Goal: Information Seeking & Learning: Learn about a topic

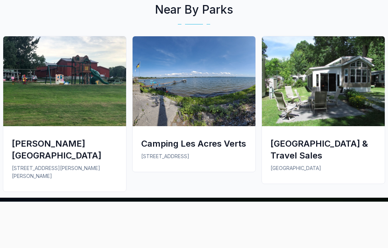
scroll to position [520, 0]
click at [206, 79] on img at bounding box center [194, 82] width 123 height 90
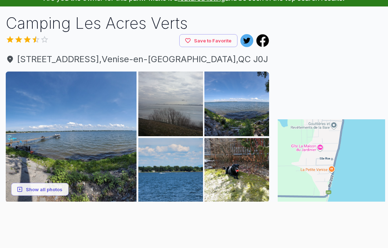
scroll to position [40, 0]
click at [83, 129] on img at bounding box center [71, 137] width 131 height 131
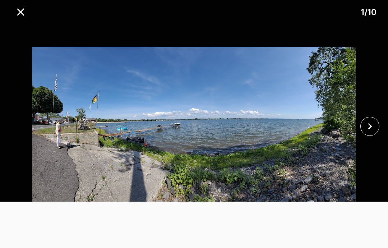
click at [369, 133] on icon "close" at bounding box center [370, 126] width 13 height 13
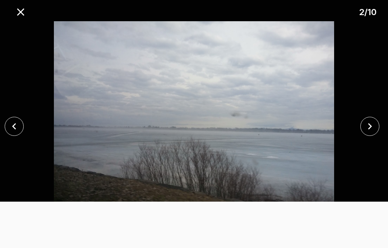
click at [366, 133] on icon "close" at bounding box center [370, 126] width 13 height 13
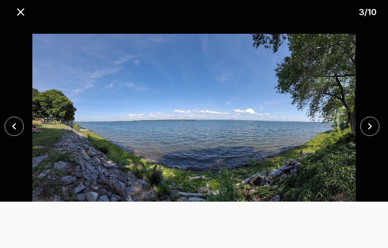
click at [364, 133] on icon "close" at bounding box center [370, 126] width 13 height 13
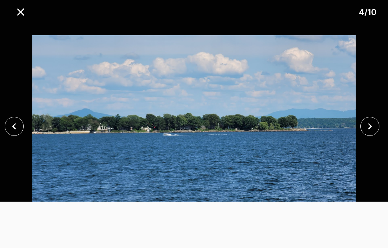
click at [363, 136] on button "close" at bounding box center [369, 126] width 19 height 19
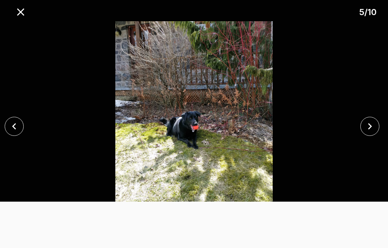
click at [361, 136] on button "close" at bounding box center [369, 126] width 19 height 19
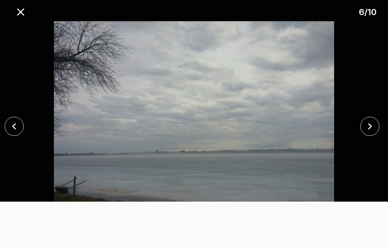
click at [365, 133] on icon "close" at bounding box center [370, 126] width 13 height 13
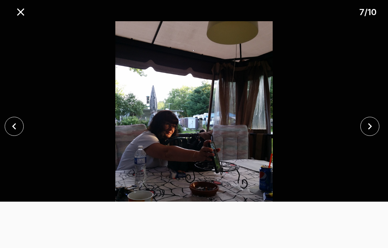
click at [355, 145] on img at bounding box center [193, 126] width 323 height 210
click at [368, 133] on icon "close" at bounding box center [370, 126] width 13 height 13
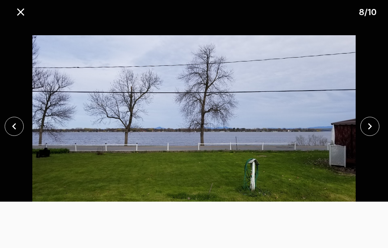
click at [364, 133] on icon "close" at bounding box center [370, 126] width 13 height 13
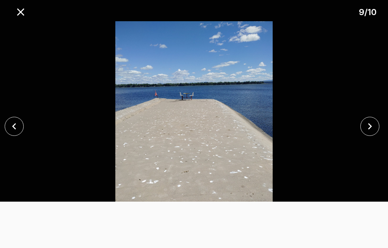
click at [362, 136] on button "close" at bounding box center [369, 126] width 19 height 19
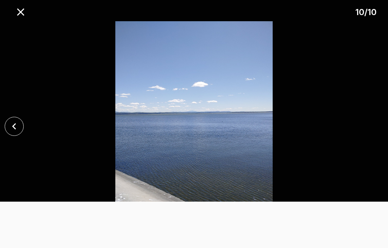
click at [371, 143] on div at bounding box center [194, 126] width 388 height 210
click at [22, 5] on button "close" at bounding box center [21, 12] width 18 height 18
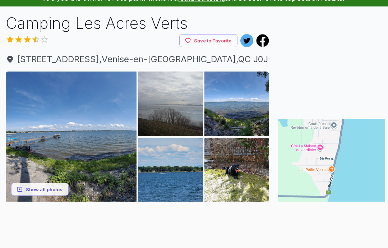
scroll to position [0, 0]
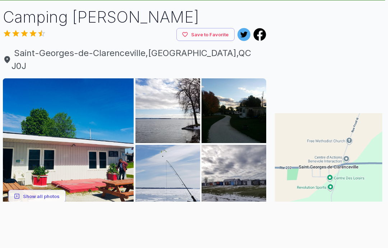
scroll to position [46, 3]
click at [100, 134] on img at bounding box center [68, 143] width 131 height 131
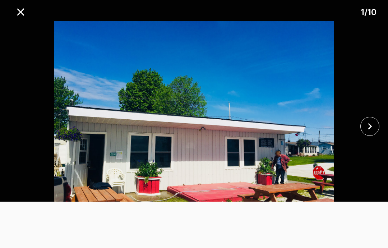
click at [368, 126] on icon "close" at bounding box center [370, 126] width 13 height 13
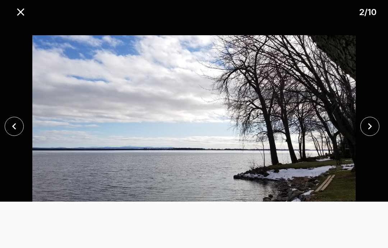
click at [374, 122] on icon "close" at bounding box center [370, 126] width 13 height 13
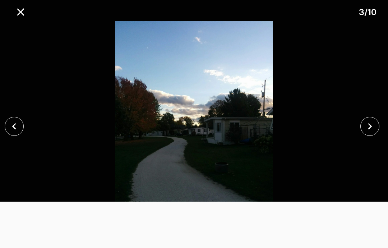
click at [372, 122] on icon "close" at bounding box center [370, 126] width 13 height 13
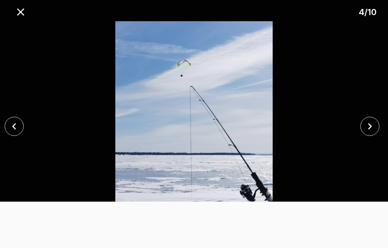
click at [370, 123] on icon "close" at bounding box center [370, 126] width 13 height 13
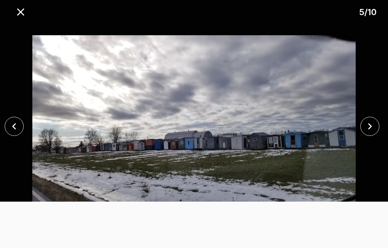
click at [364, 124] on icon "close" at bounding box center [370, 126] width 13 height 13
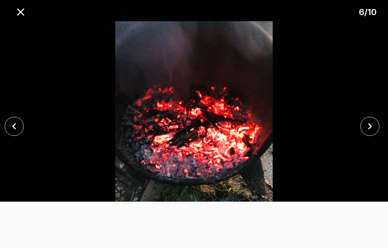
click at [366, 124] on icon "close" at bounding box center [370, 126] width 13 height 13
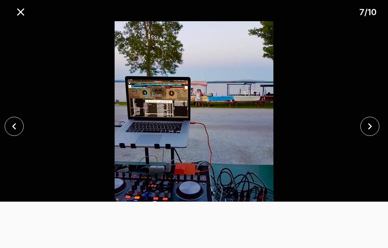
click at [364, 125] on icon "close" at bounding box center [370, 126] width 13 height 13
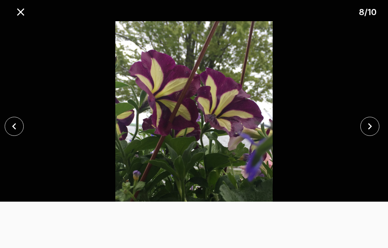
click at [364, 126] on icon "close" at bounding box center [370, 126] width 13 height 13
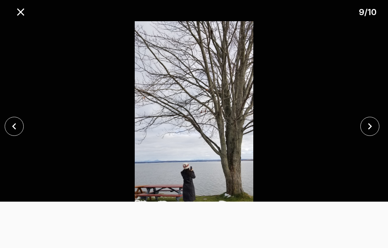
click at [367, 125] on icon "close" at bounding box center [370, 126] width 13 height 13
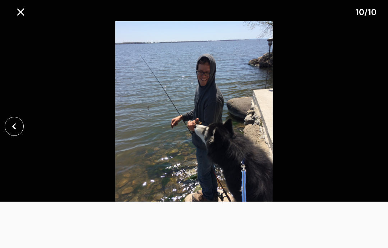
click at [369, 124] on div at bounding box center [194, 126] width 388 height 210
click at [11, 202] on div at bounding box center [194, 202] width 388 height 0
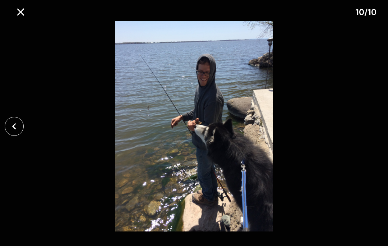
click at [14, 127] on icon "close" at bounding box center [14, 126] width 4 height 6
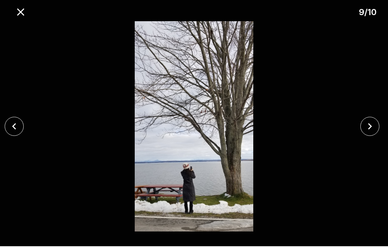
click at [16, 126] on icon "close" at bounding box center [14, 126] width 13 height 13
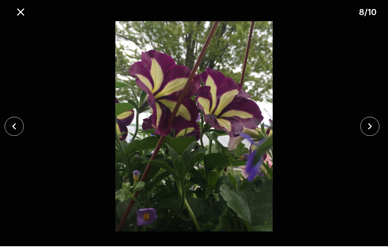
click at [15, 125] on icon "close" at bounding box center [14, 126] width 4 height 6
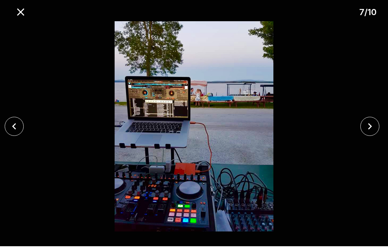
click at [15, 123] on icon "close" at bounding box center [14, 126] width 13 height 13
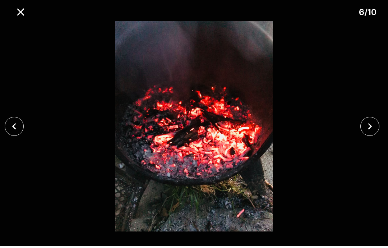
click at [19, 120] on icon "close" at bounding box center [14, 126] width 13 height 13
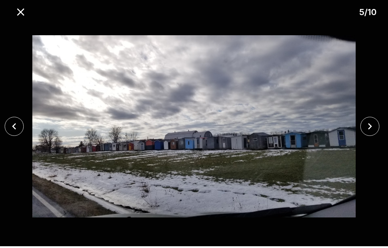
click at [11, 120] on icon "close" at bounding box center [14, 126] width 13 height 13
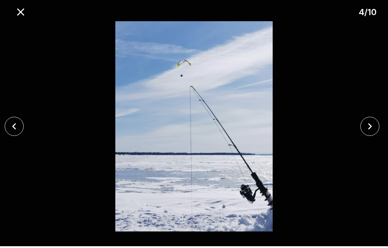
click at [9, 127] on icon "close" at bounding box center [14, 126] width 13 height 13
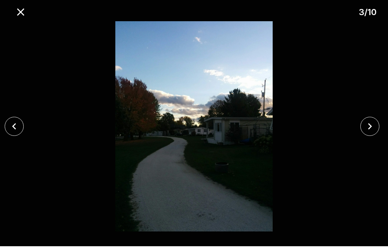
click at [10, 127] on icon "close" at bounding box center [14, 126] width 13 height 13
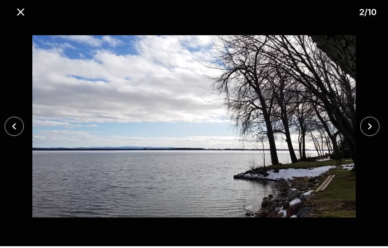
click at [12, 125] on icon "close" at bounding box center [14, 126] width 13 height 13
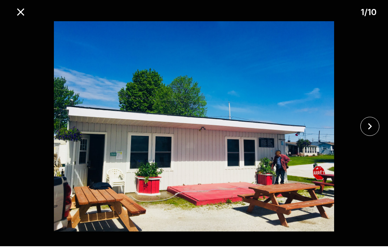
click at [23, 17] on icon "close" at bounding box center [20, 12] width 13 height 13
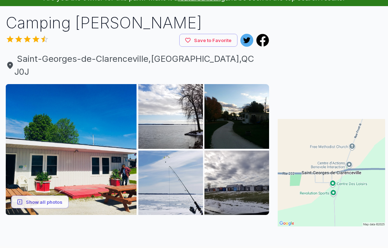
scroll to position [0, 0]
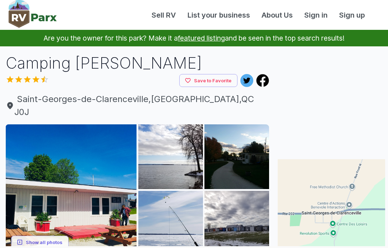
click at [248, 78] on icon at bounding box center [246, 81] width 7 height 6
